Goal: Task Accomplishment & Management: Complete application form

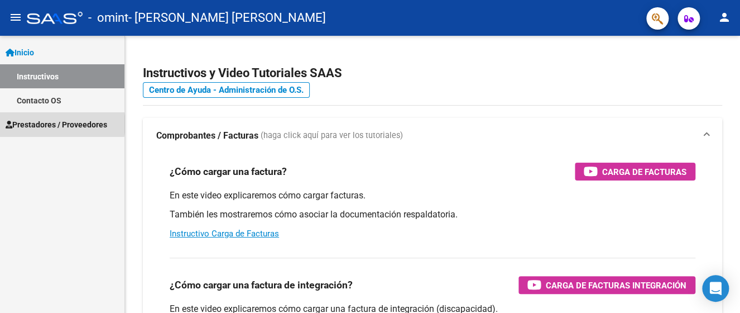
click at [61, 124] on span "Prestadores / Proveedores" at bounding box center [57, 124] width 102 height 12
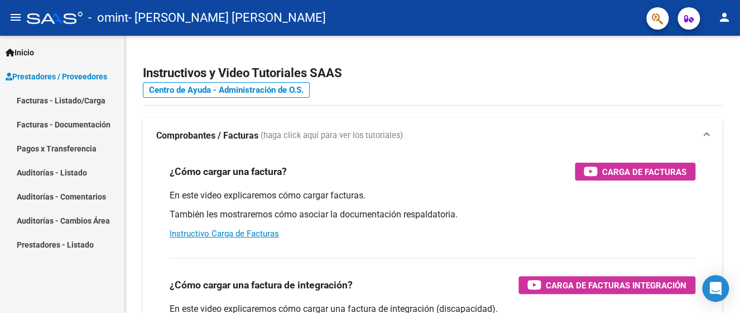
click at [71, 103] on link "Facturas - Listado/Carga" at bounding box center [62, 100] width 124 height 24
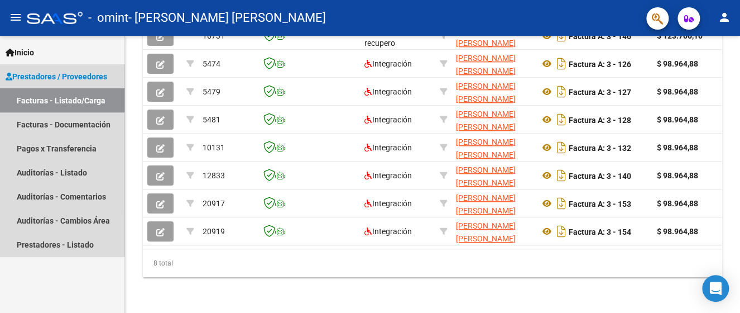
click at [60, 98] on link "Facturas - Listado/Carga" at bounding box center [62, 100] width 124 height 24
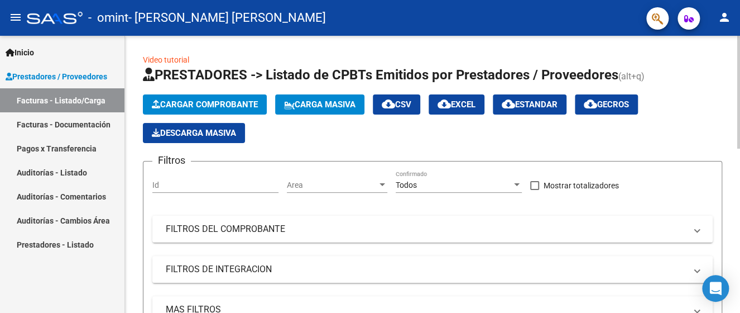
click at [228, 104] on span "Cargar Comprobante" at bounding box center [205, 104] width 106 height 10
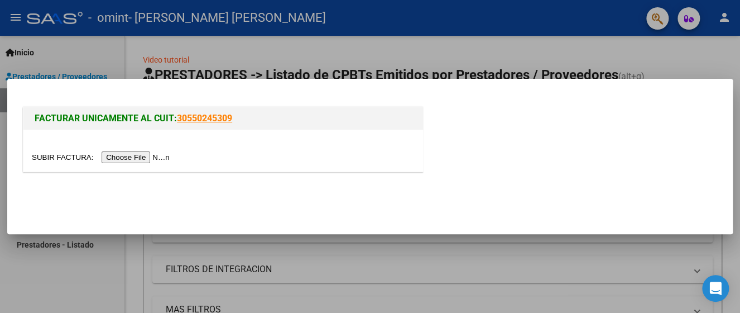
click at [153, 157] on input "file" at bounding box center [102, 157] width 141 height 12
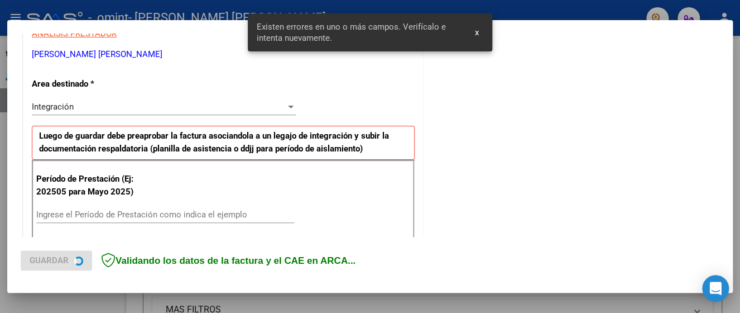
scroll to position [265, 0]
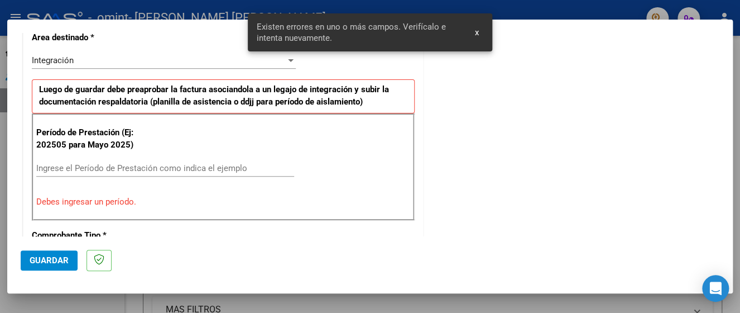
click at [81, 163] on input "Ingrese el Período de Prestación como indica el ejemplo" at bounding box center [165, 168] width 258 height 10
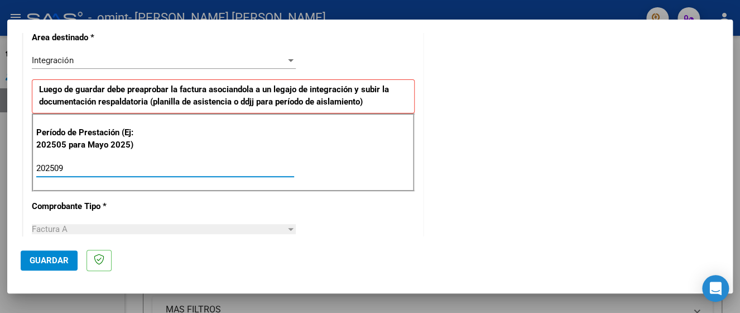
type input "202509"
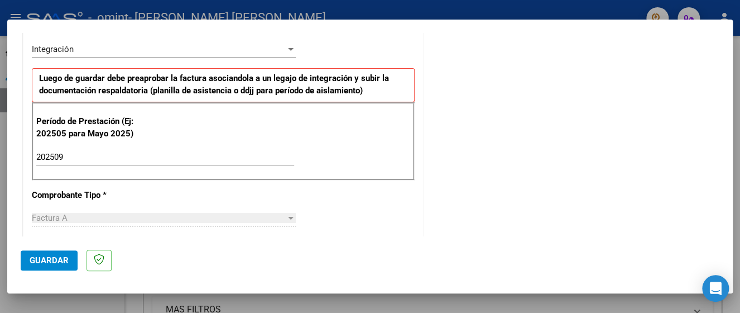
scroll to position [299, 0]
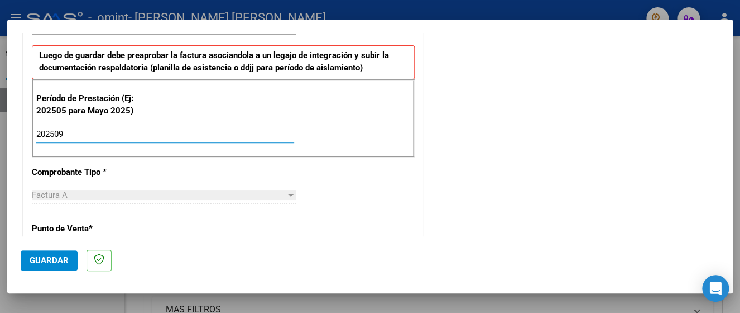
click at [69, 134] on input "202509" at bounding box center [165, 134] width 258 height 10
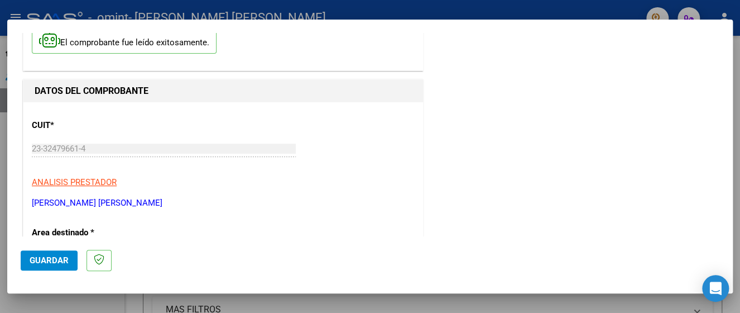
scroll to position [0, 0]
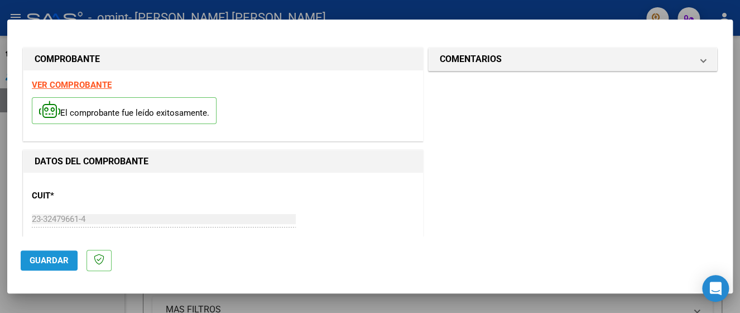
click at [60, 258] on span "Guardar" at bounding box center [49, 260] width 39 height 10
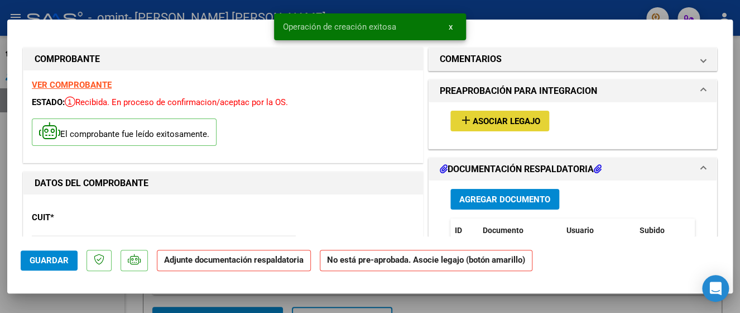
click at [491, 126] on span "Asociar Legajo" at bounding box center [507, 121] width 68 height 10
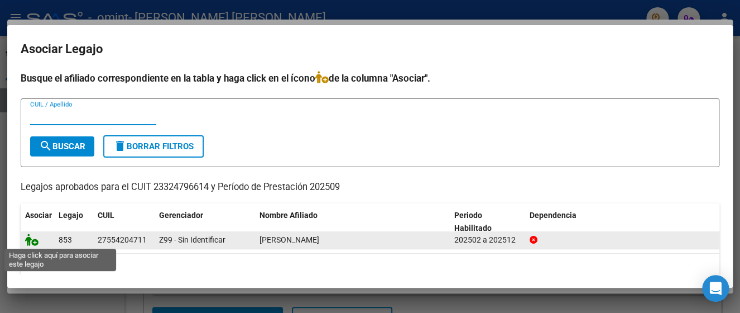
click at [35, 243] on icon at bounding box center [31, 239] width 13 height 12
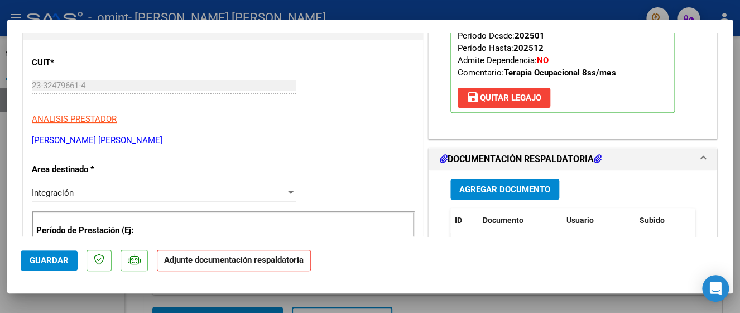
scroll to position [170, 0]
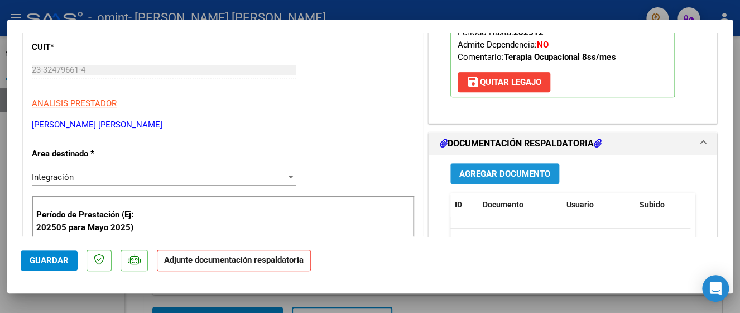
click at [503, 175] on span "Agregar Documento" at bounding box center [504, 174] width 91 height 10
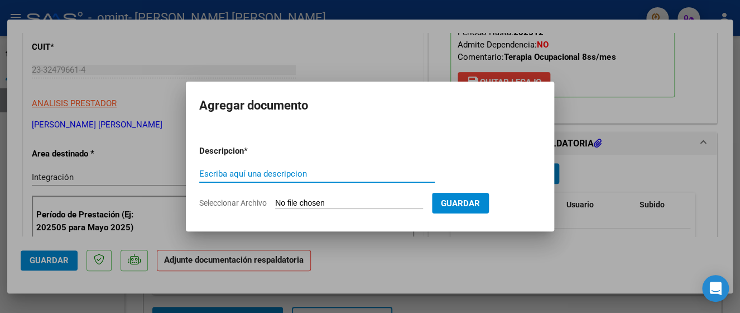
click at [227, 175] on input "Escriba aquí una descripcion" at bounding box center [317, 174] width 236 height 10
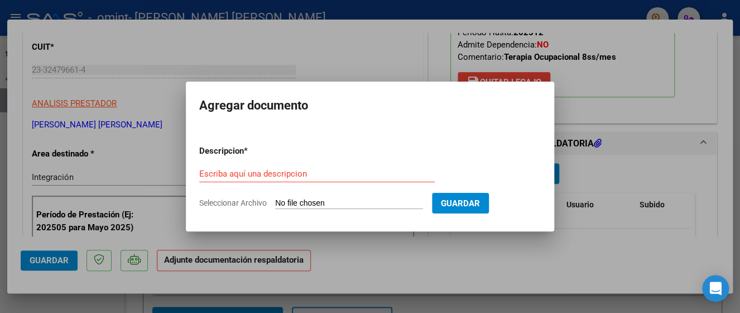
click at [311, 204] on input "Seleccionar Archivo" at bounding box center [349, 203] width 148 height 11
type input "C:\fakepath\ASISTENCIA SEPTIEMBRE [PERSON_NAME] (2).pdf"
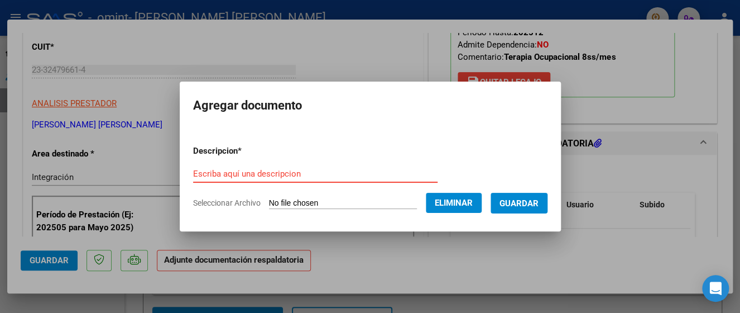
click at [328, 170] on input "Escriba aquí una descripcion" at bounding box center [315, 174] width 244 height 10
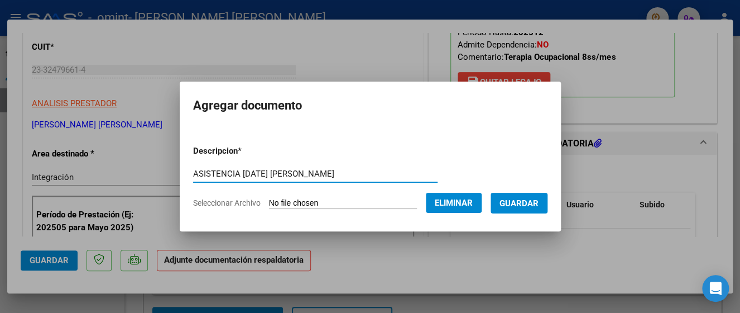
type input "ASISTENCIA [DATE] [PERSON_NAME]"
click at [518, 205] on span "Guardar" at bounding box center [518, 203] width 39 height 10
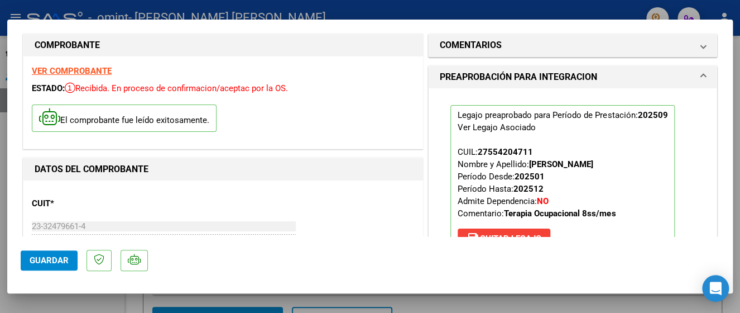
scroll to position [84, 0]
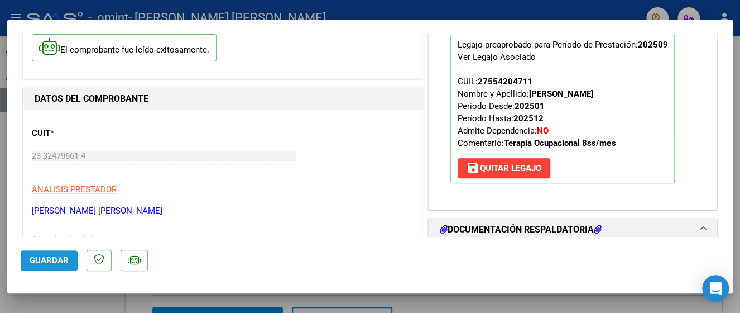
click at [47, 261] on span "Guardar" at bounding box center [49, 260] width 39 height 10
click at [451, 30] on mat-dialog-container "COMPROBANTE VER COMPROBANTE ESTADO: Recibida. En proceso de confirmacion/acepta…" at bounding box center [370, 157] width 726 height 274
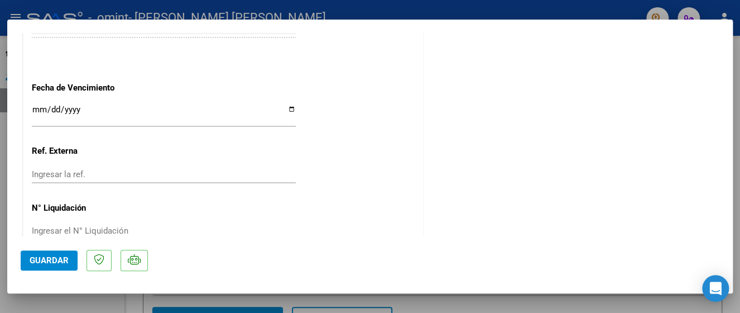
scroll to position [795, 0]
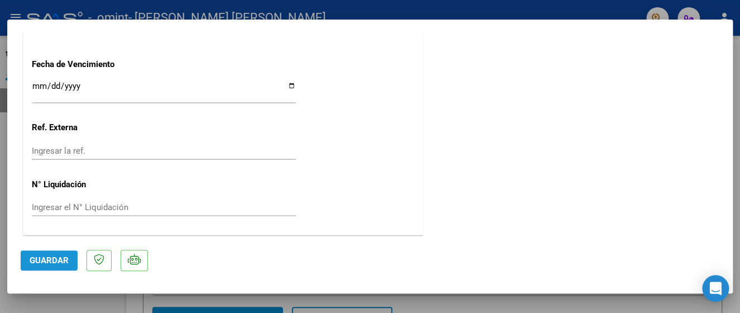
click at [61, 262] on span "Guardar" at bounding box center [49, 260] width 39 height 10
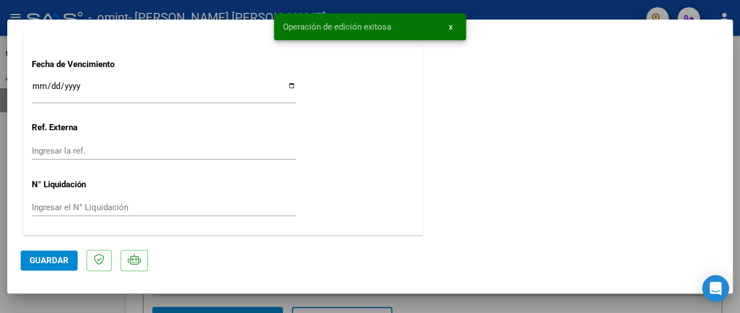
click at [499, 17] on div at bounding box center [370, 156] width 740 height 313
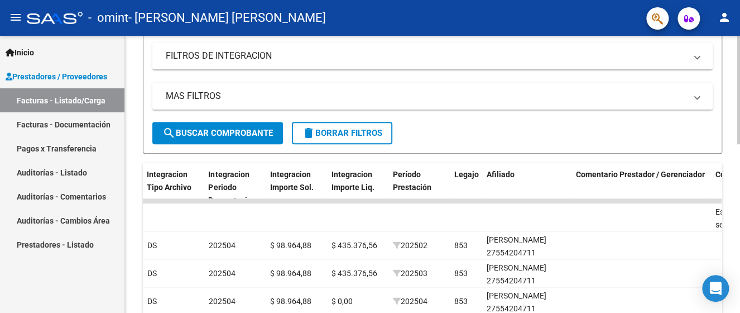
scroll to position [213, 0]
